Goal: Task Accomplishment & Management: Manage account settings

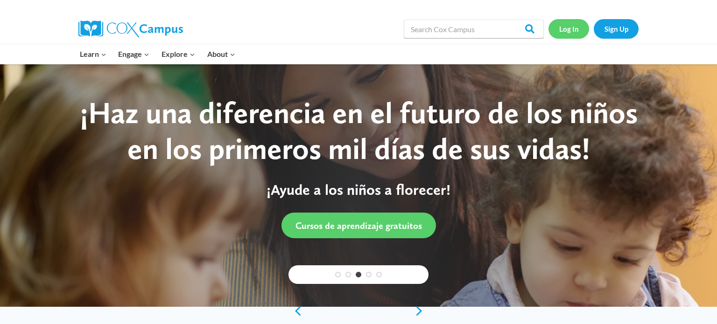
click at [563, 33] on link "Log In" at bounding box center [569, 28] width 41 height 19
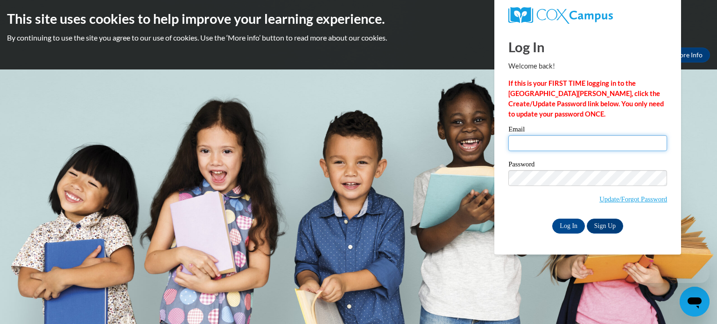
click at [548, 143] on input "Email" at bounding box center [587, 143] width 159 height 16
type input "[PERSON_NAME][EMAIL_ADDRESS][PERSON_NAME][DOMAIN_NAME]"
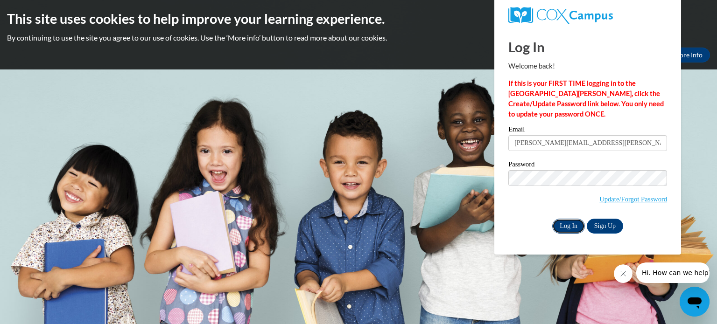
click at [570, 229] on input "Log In" at bounding box center [568, 226] width 33 height 15
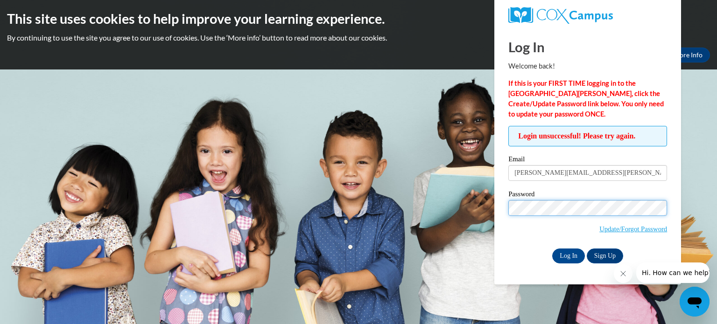
click at [552, 249] on input "Log In" at bounding box center [568, 256] width 33 height 15
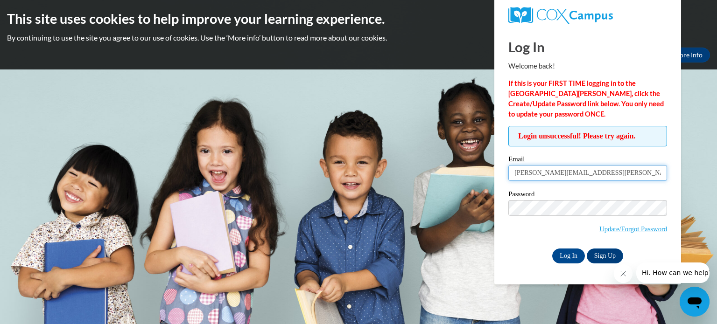
click at [513, 176] on input "[PERSON_NAME][EMAIL_ADDRESS][PERSON_NAME][DOMAIN_NAME]" at bounding box center [587, 173] width 159 height 16
click at [518, 256] on div "Log In Sign Up" at bounding box center [587, 256] width 159 height 15
click at [564, 258] on input "Log In" at bounding box center [568, 256] width 33 height 15
